Goal: Information Seeking & Learning: Learn about a topic

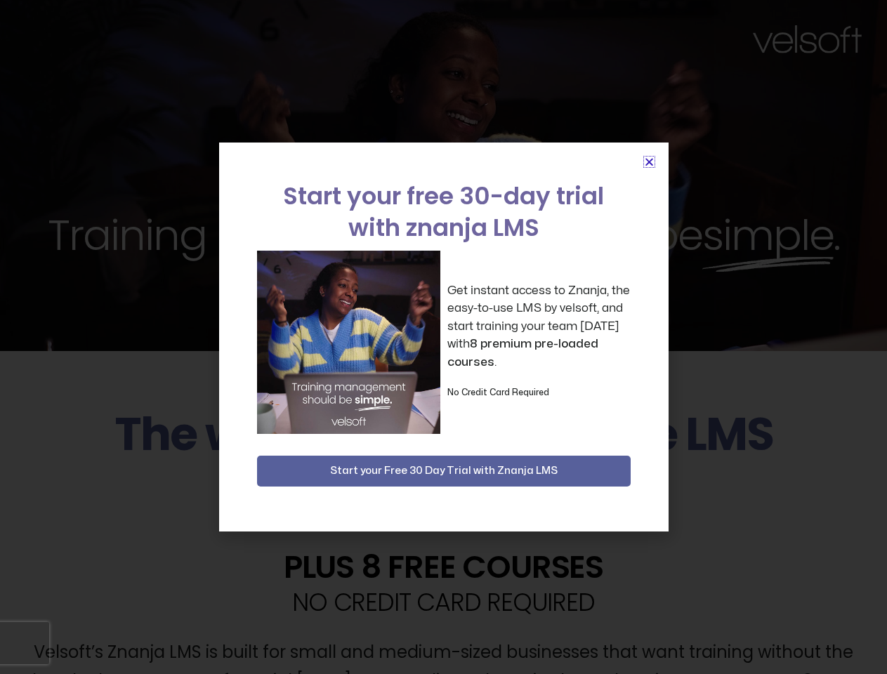
scroll to position [3535, 0]
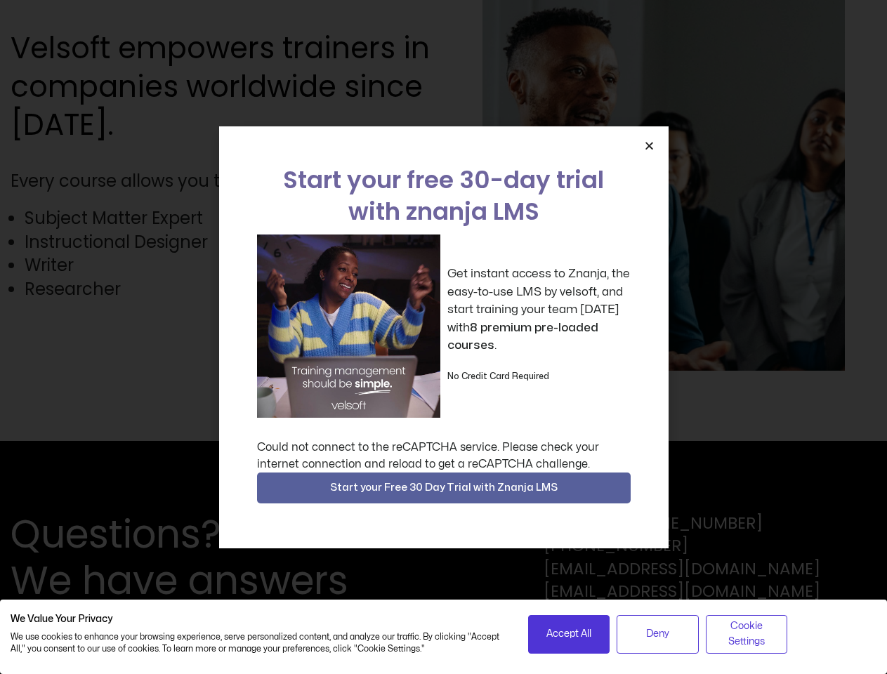
click at [443, 337] on div "Get instant access to Znanja, the easy-to-use LMS by velsoft, and start trainin…" at bounding box center [444, 326] width 374 height 183
click at [649, 145] on icon "Close" at bounding box center [649, 145] width 11 height 11
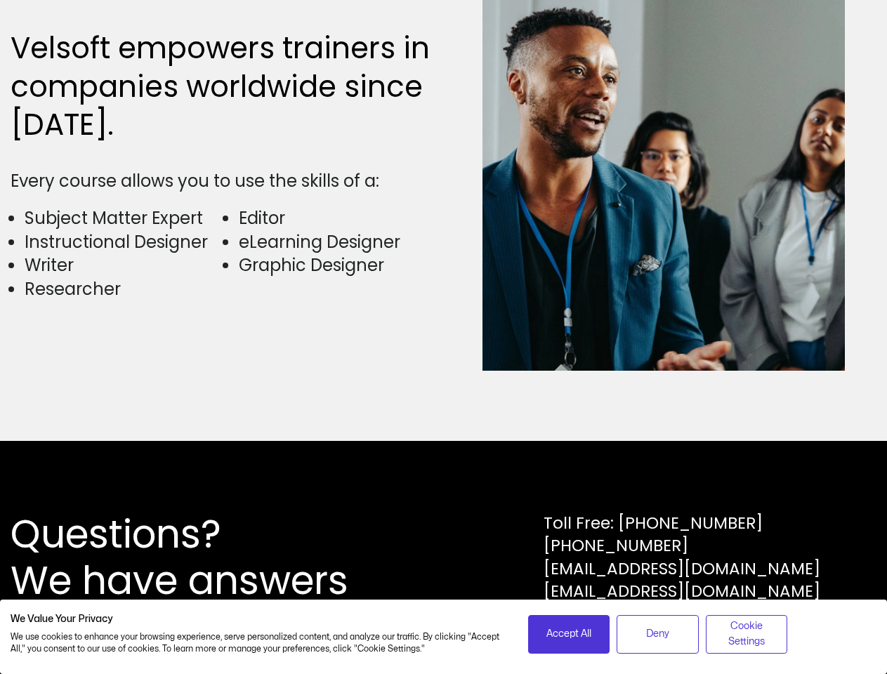
click at [444, 488] on div "Questions? We have answers Toll Free: [PHONE_NUMBER] [PHONE_NUMBER] [EMAIL_ADDR…" at bounding box center [443, 557] width 887 height 233
click at [569, 634] on span "Accept All" at bounding box center [568, 634] width 45 height 15
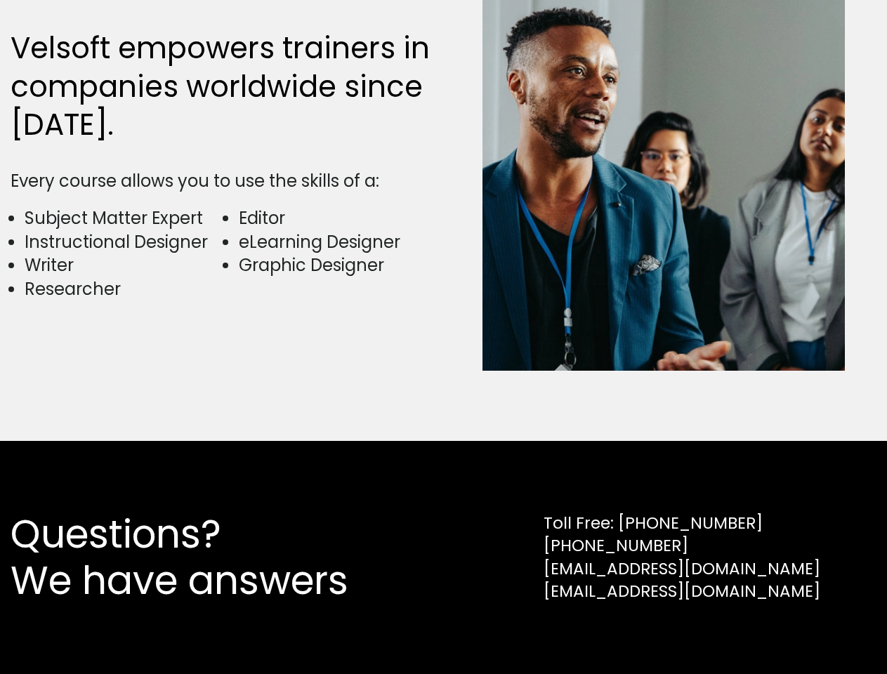
click at [657, 634] on div "Questions? We have answers Toll Free: [PHONE_NUMBER] [PHONE_NUMBER] [EMAIL_ADDR…" at bounding box center [443, 557] width 887 height 233
click at [747, 634] on div "Questions? We have answers Toll Free: [PHONE_NUMBER] [PHONE_NUMBER] [EMAIL_ADDR…" at bounding box center [443, 557] width 887 height 233
